Goal: Task Accomplishment & Management: Manage account settings

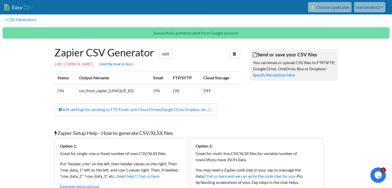
click at [207, 92] on td "OFF" at bounding box center [219, 90] width 39 height 13
click at [125, 111] on link "edit settings for sending to FTP, Email, and Cloud Drives (Google Drive, Dropbo…" at bounding box center [135, 110] width 163 height 12
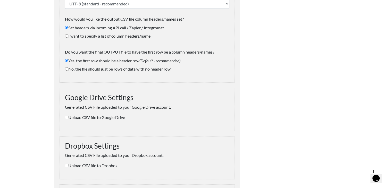
scroll to position [155, 0]
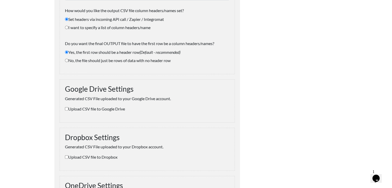
click at [66, 108] on input "Upload CSV file to Google Drive" at bounding box center [66, 108] width 3 height 3
checkbox input "true"
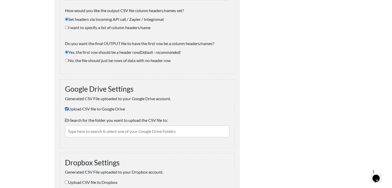
click at [145, 136] on input "text" at bounding box center [147, 132] width 164 height 12
click at [149, 131] on input "text" at bounding box center [147, 132] width 164 height 12
click at [127, 130] on input "text" at bounding box center [147, 132] width 164 height 12
click at [88, 131] on input "text" at bounding box center [147, 132] width 164 height 12
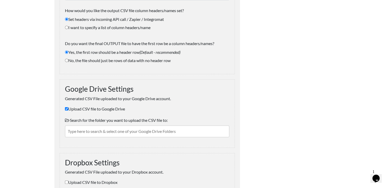
click at [81, 130] on input "text" at bounding box center [147, 132] width 164 height 12
paste input "https://drive.google.com/drive/folders/1OMF1_XHYAovJSzqC8z_tQtyVsbH80v6g"
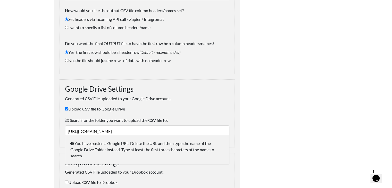
click at [151, 130] on input "https://drive.google.com/drive/folders/1OMF1_XHYAovJSzqC8z_tQtyVsbH80v6g" at bounding box center [147, 132] width 164 height 12
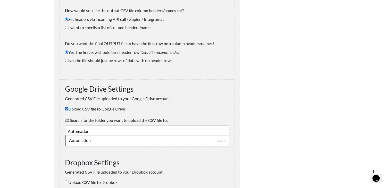
type input "Automation"
click at [86, 139] on div "Automation" at bounding box center [147, 140] width 157 height 6
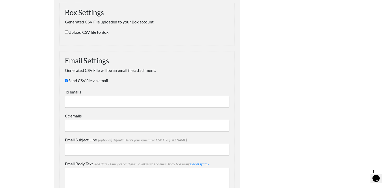
scroll to position [387, 0]
click at [94, 104] on input "To emails" at bounding box center [147, 102] width 164 height 12
click at [274, 116] on div at bounding box center [294, 160] width 98 height 1044
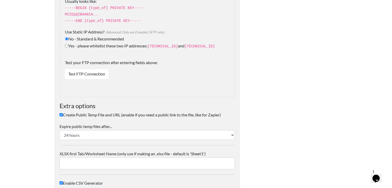
scroll to position [882, 0]
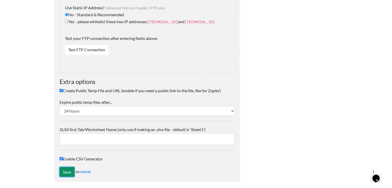
click at [71, 168] on input "Save" at bounding box center [67, 172] width 15 height 10
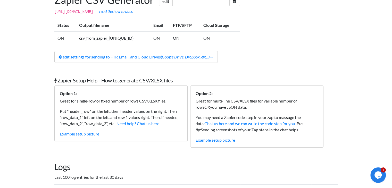
scroll to position [97, 0]
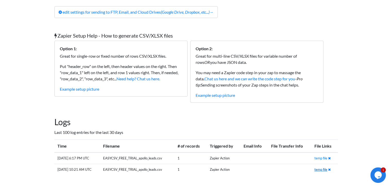
click at [321, 169] on link "temp file" at bounding box center [321, 170] width 13 height 4
click at [340, 35] on div "Zapier Setup Help - How to generate CSV/XLSX files Option 1: Great for single-r…" at bounding box center [196, 67] width 294 height 81
click at [361, 139] on body "Easy CSV ⭐ Choose a paid plan martamatos2 Martamatos2 All Flows All CSV Generat…" at bounding box center [196, 51] width 392 height 297
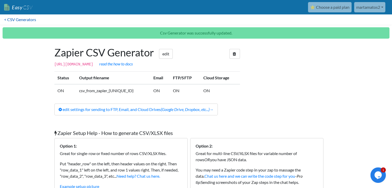
click at [31, 19] on link "< CSV Generators" at bounding box center [20, 19] width 40 height 10
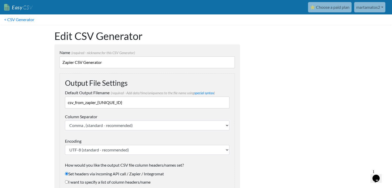
click at [335, 7] on link "⭐ Choose a paid plan" at bounding box center [330, 7] width 44 height 10
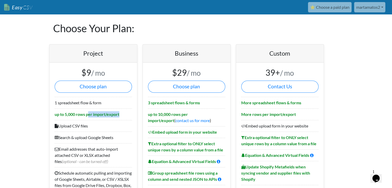
drag, startPoint x: 87, startPoint y: 113, endPoint x: 123, endPoint y: 115, distance: 36.4
click at [123, 115] on li "up to 5,000 rows per import/export" at bounding box center [93, 115] width 77 height 12
